Goal: Use online tool/utility: Utilize a website feature to perform a specific function

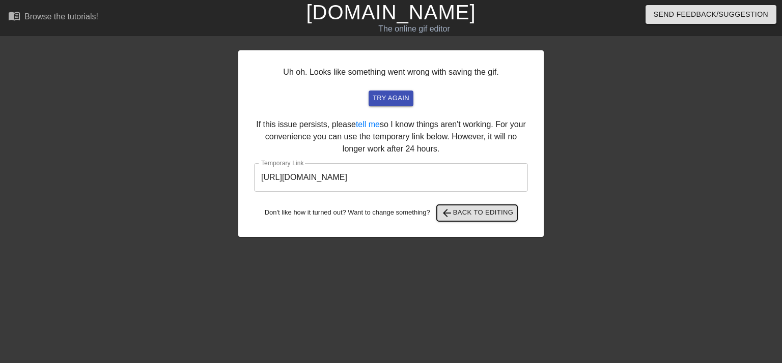
click at [473, 219] on button "arrow_back Back to Editing" at bounding box center [477, 213] width 81 height 16
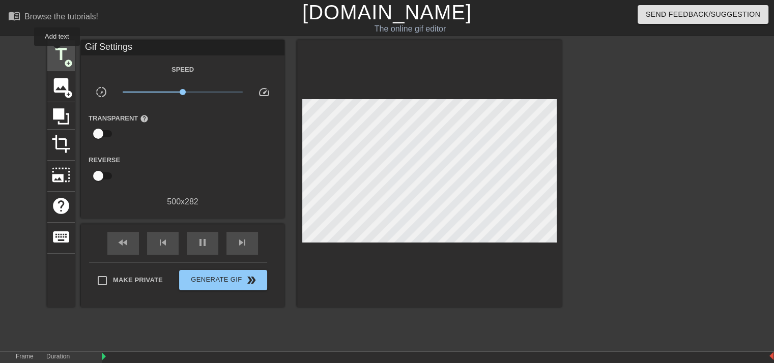
click at [57, 53] on span "title" at bounding box center [60, 54] width 19 height 19
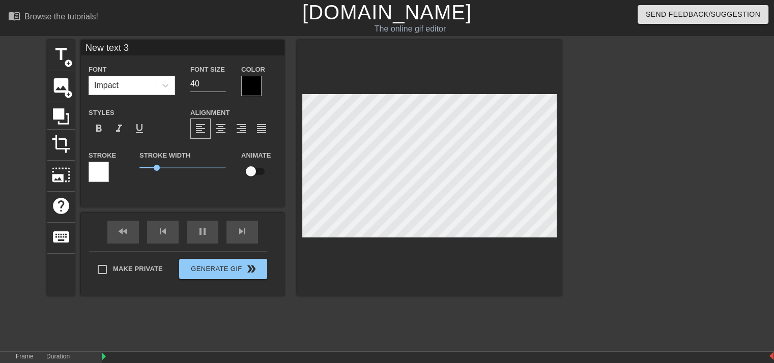
scroll to position [112, 0]
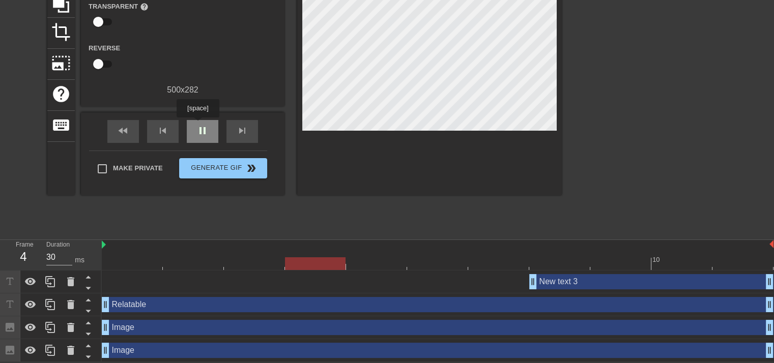
click at [198, 125] on span "pause" at bounding box center [202, 131] width 12 height 12
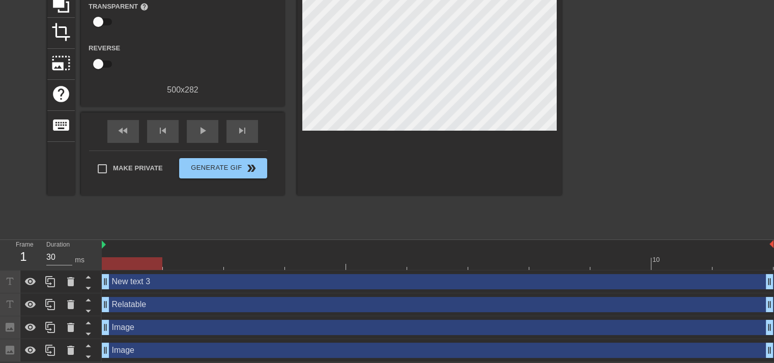
drag, startPoint x: 533, startPoint y: 278, endPoint x: 0, endPoint y: 243, distance: 534.6
click at [0, 243] on div "Frame 1 Duration 30 ms 10 New text 3 drag_handle drag_handle Relatable drag_han…" at bounding box center [387, 301] width 774 height 122
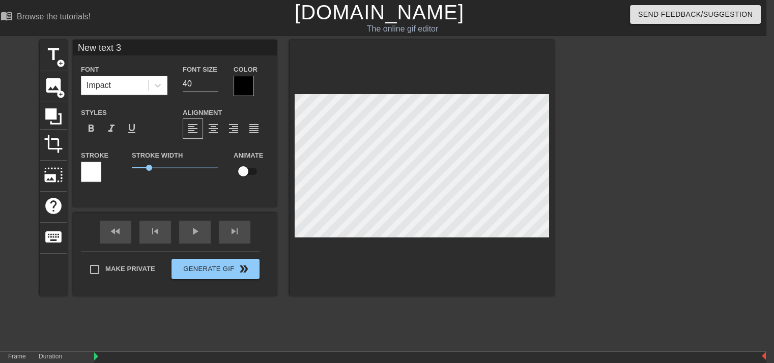
scroll to position [1, 2]
click at [269, 146] on div "title add_circle image add_circle crop photo_size_select_large help keyboard Ne…" at bounding box center [297, 168] width 515 height 256
type input "R"
type textarea "R"
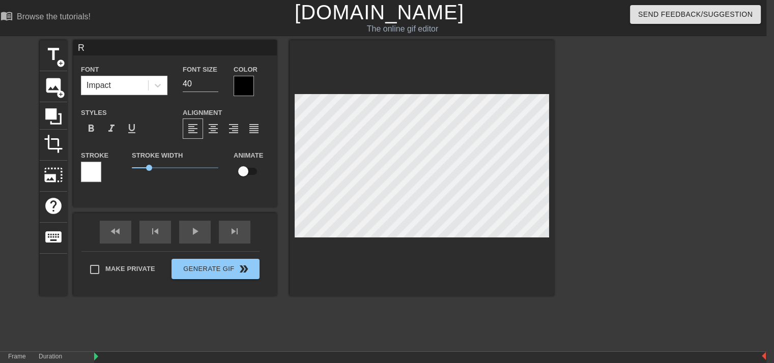
type input "Re"
type textarea "Re"
type input "Rel"
type textarea "[MEDICAL_DATA]"
type input "Relat"
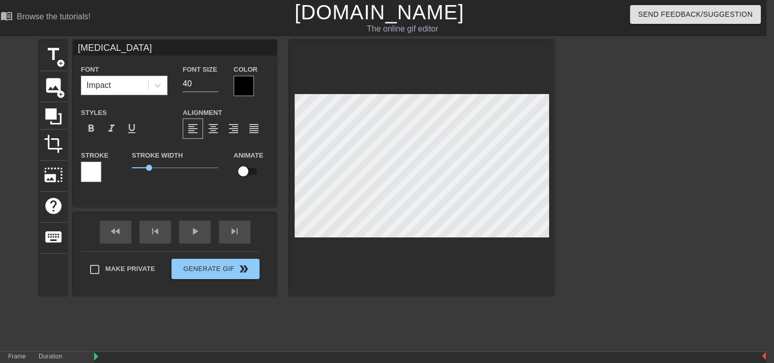
type textarea "Relat"
type input "Relata"
type textarea "Relata"
type input "Relatab"
type textarea "Relatab"
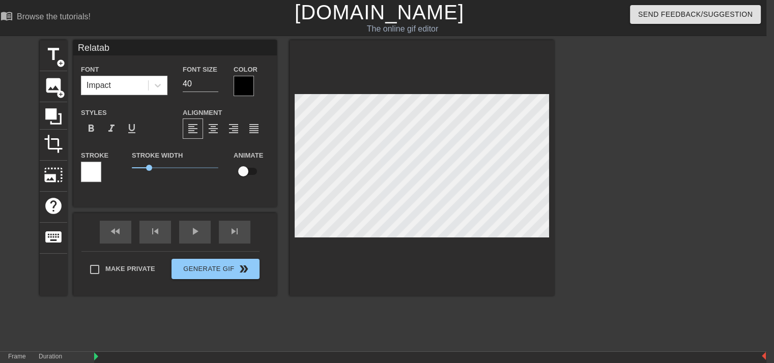
type input "Relatabl"
type textarea "Relatabl"
type input "Relatable"
type textarea "Relatable"
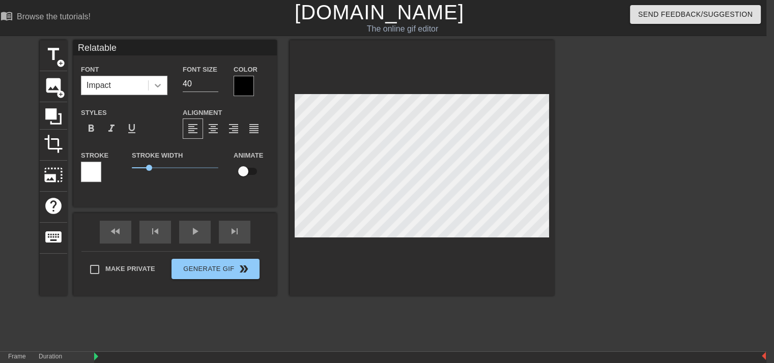
click at [155, 92] on div at bounding box center [158, 85] width 18 height 18
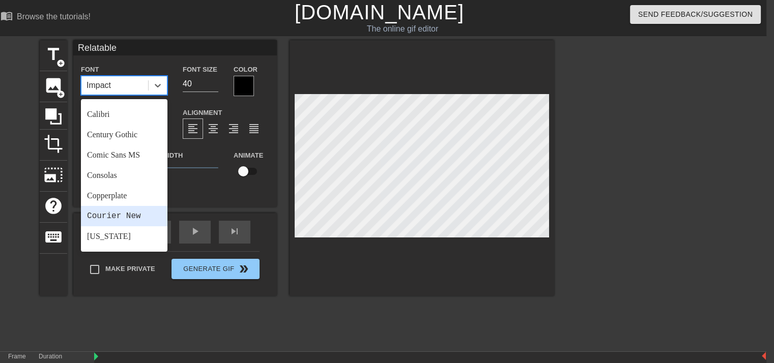
scroll to position [77, 0]
click at [122, 222] on div "Courier New" at bounding box center [124, 217] width 87 height 20
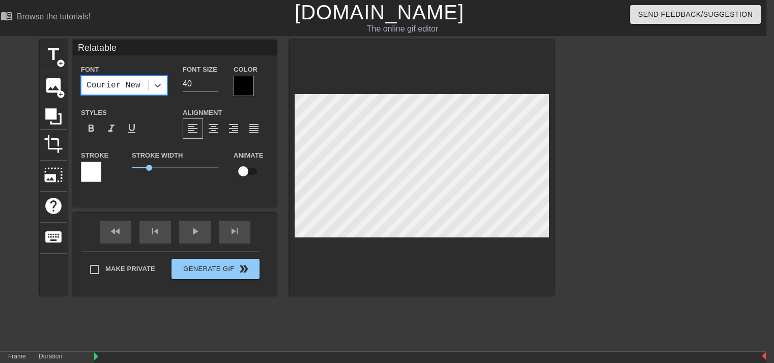
click at [231, 92] on div "Color" at bounding box center [251, 79] width 51 height 33
click at [243, 87] on div at bounding box center [244, 86] width 20 height 20
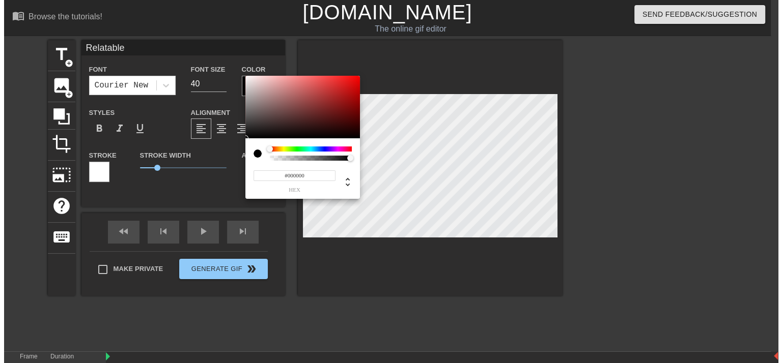
scroll to position [0, 0]
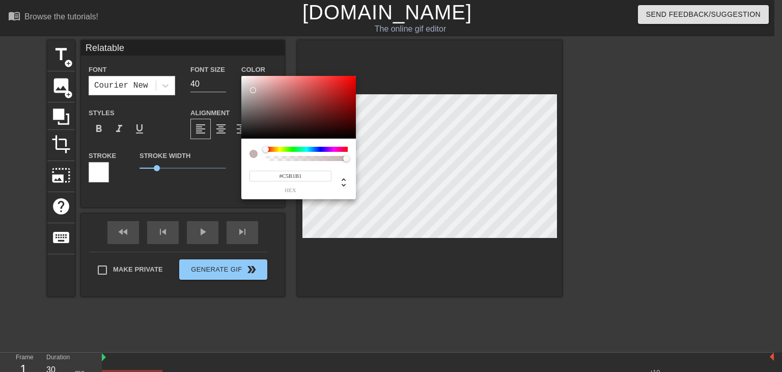
type input "#FFFFFF"
drag, startPoint x: 265, startPoint y: 111, endPoint x: 220, endPoint y: 31, distance: 91.6
click at [220, 31] on div "#FFFFFF hex" at bounding box center [391, 186] width 782 height 372
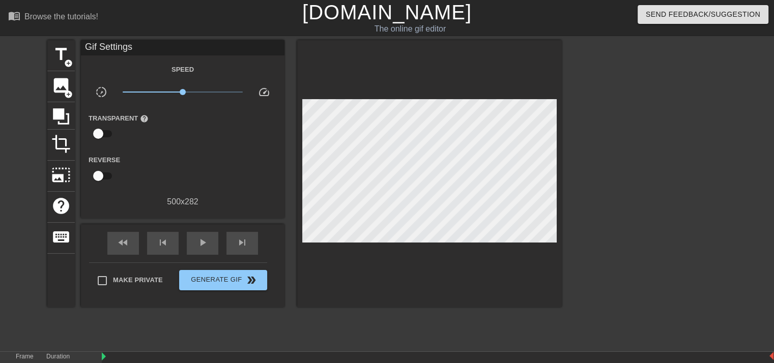
click at [99, 172] on input "checkbox" at bounding box center [98, 175] width 58 height 19
click at [104, 174] on input "checkbox" at bounding box center [108, 175] width 58 height 19
checkbox input "false"
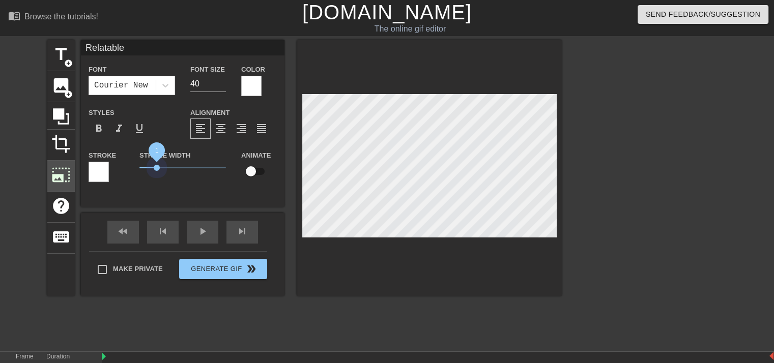
drag, startPoint x: 157, startPoint y: 168, endPoint x: 69, endPoint y: 179, distance: 88.7
click at [77, 180] on div "title add_circle image add_circle crop photo_size_select_large help keyboard Re…" at bounding box center [304, 168] width 515 height 256
click at [413, 258] on div at bounding box center [429, 168] width 265 height 256
drag, startPoint x: 141, startPoint y: 167, endPoint x: 146, endPoint y: 168, distance: 5.2
click at [146, 168] on span "0.4" at bounding box center [147, 168] width 6 height 6
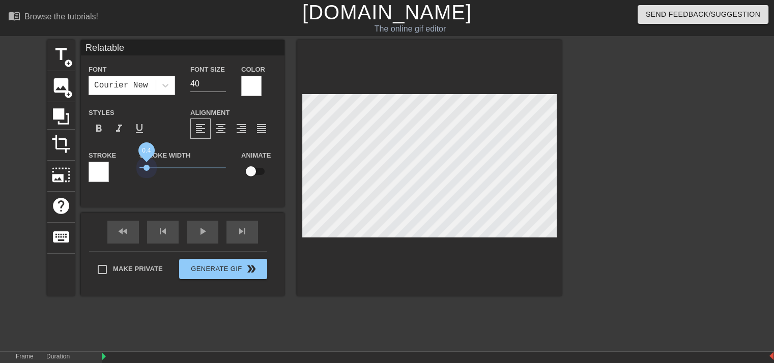
drag, startPoint x: 145, startPoint y: 167, endPoint x: 146, endPoint y: 173, distance: 5.8
click at [146, 173] on span "0.4" at bounding box center [182, 168] width 87 height 12
click at [182, 190] on div "Stroke Width 0.4" at bounding box center [183, 170] width 102 height 42
click at [377, 273] on div at bounding box center [429, 168] width 265 height 256
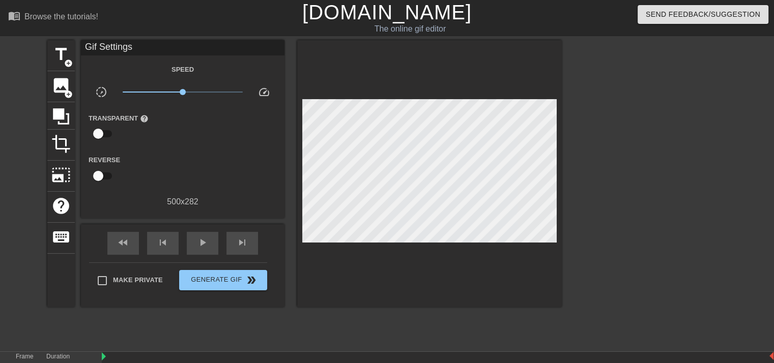
click at [493, 290] on div at bounding box center [429, 173] width 265 height 267
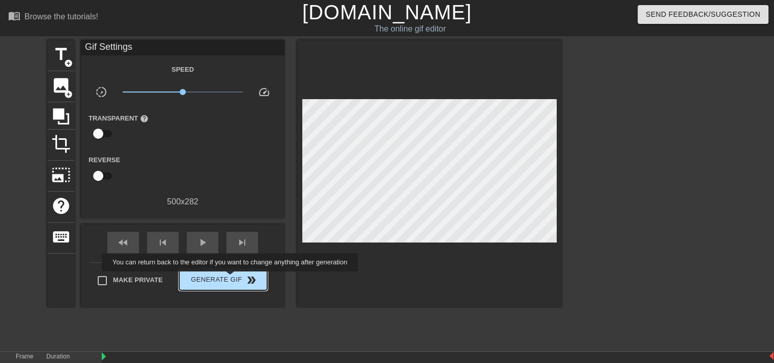
click at [230, 280] on span "Generate Gif double_arrow" at bounding box center [223, 280] width 80 height 12
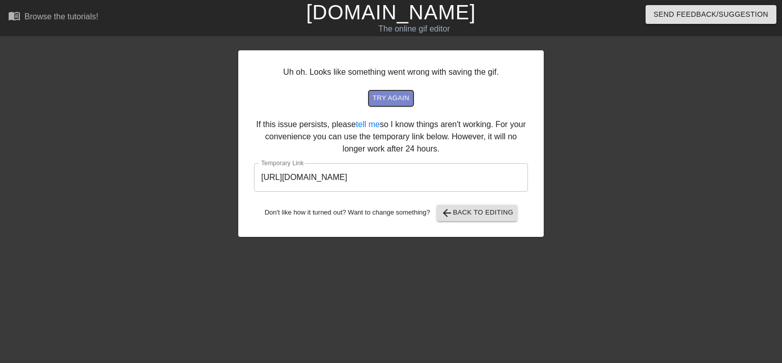
click at [396, 104] on button "try again" at bounding box center [391, 99] width 45 height 16
click at [387, 104] on button "try again" at bounding box center [391, 99] width 45 height 16
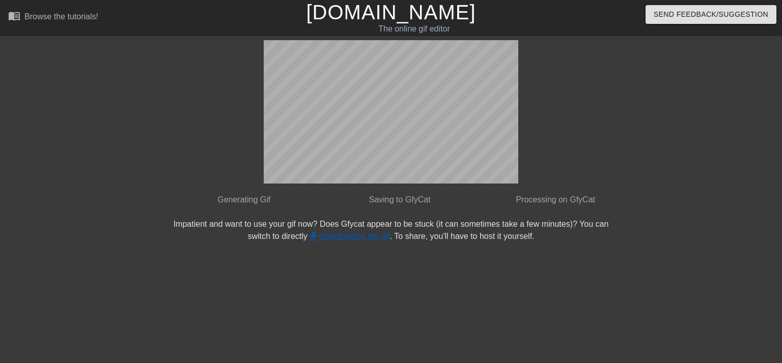
click at [368, 237] on link "get_app downloading the gif" at bounding box center [348, 236] width 82 height 9
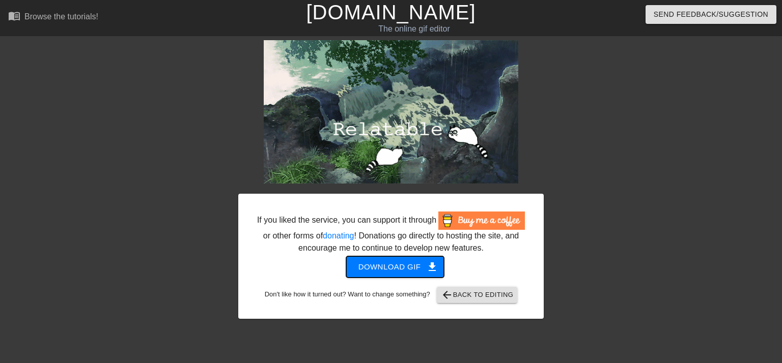
click at [375, 270] on span "Download gif get_app" at bounding box center [395, 267] width 74 height 13
